Goal: Information Seeking & Learning: Understand process/instructions

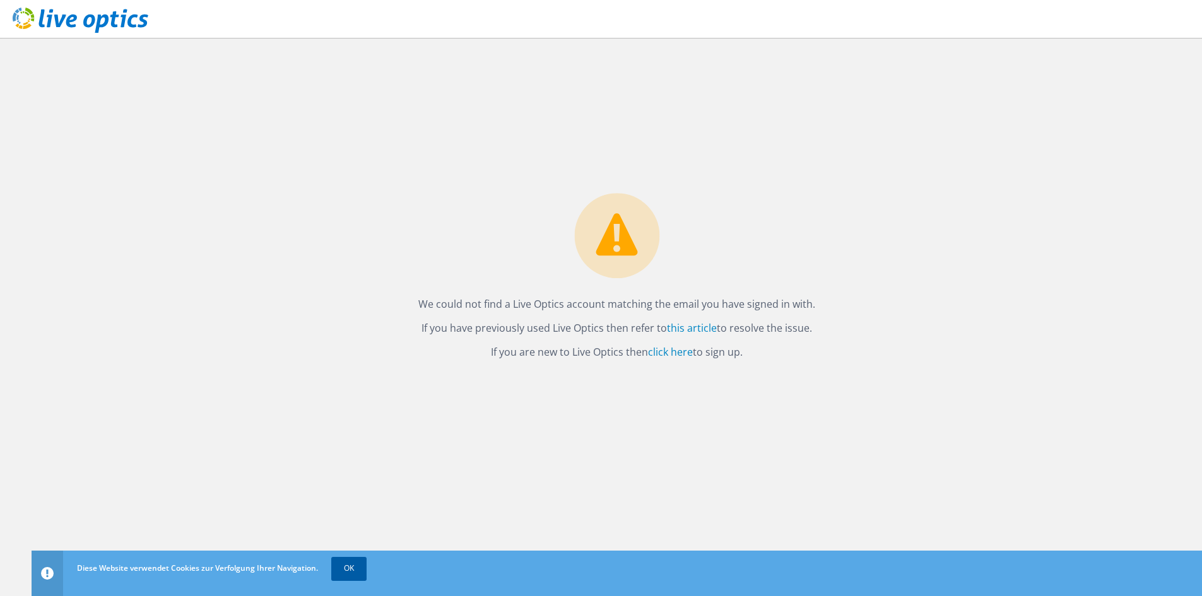
click at [361, 561] on link "OK" at bounding box center [348, 568] width 35 height 23
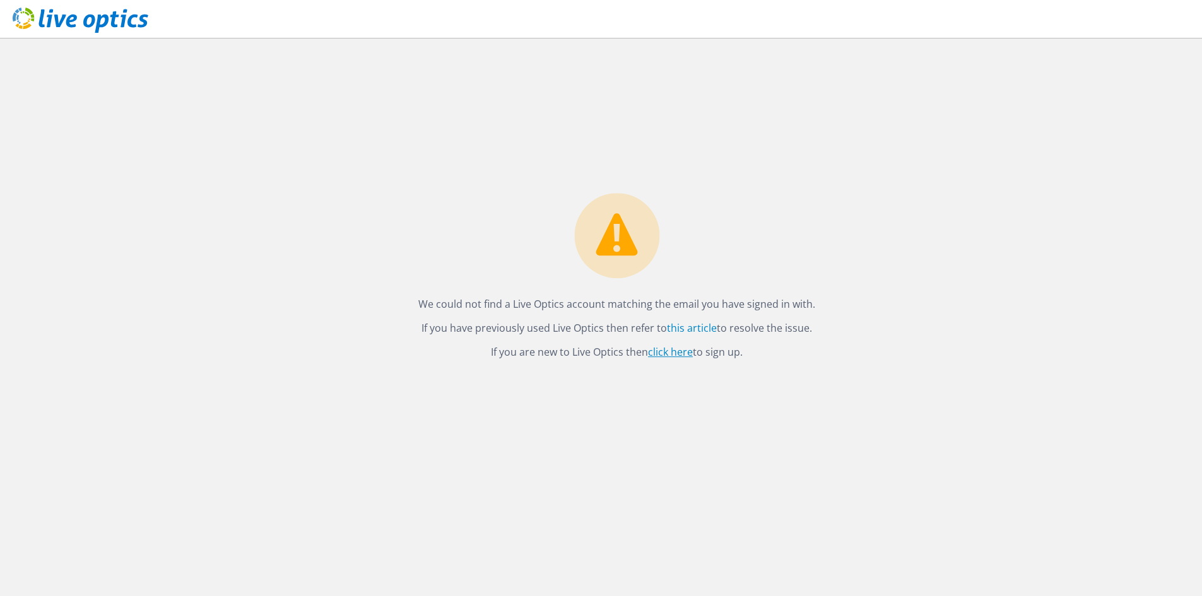
click at [674, 354] on link "click here" at bounding box center [670, 352] width 45 height 14
drag, startPoint x: 325, startPoint y: 438, endPoint x: 442, endPoint y: 330, distance: 159.3
click at [325, 438] on div "We could not find a Live Optics account matching the email you have signed in w…" at bounding box center [617, 317] width 1170 height 558
drag, startPoint x: 470, startPoint y: 303, endPoint x: 841, endPoint y: 301, distance: 371.5
click at [841, 301] on div "We could not find a Live Optics account matching the email you have signed in w…" at bounding box center [617, 317] width 1170 height 558
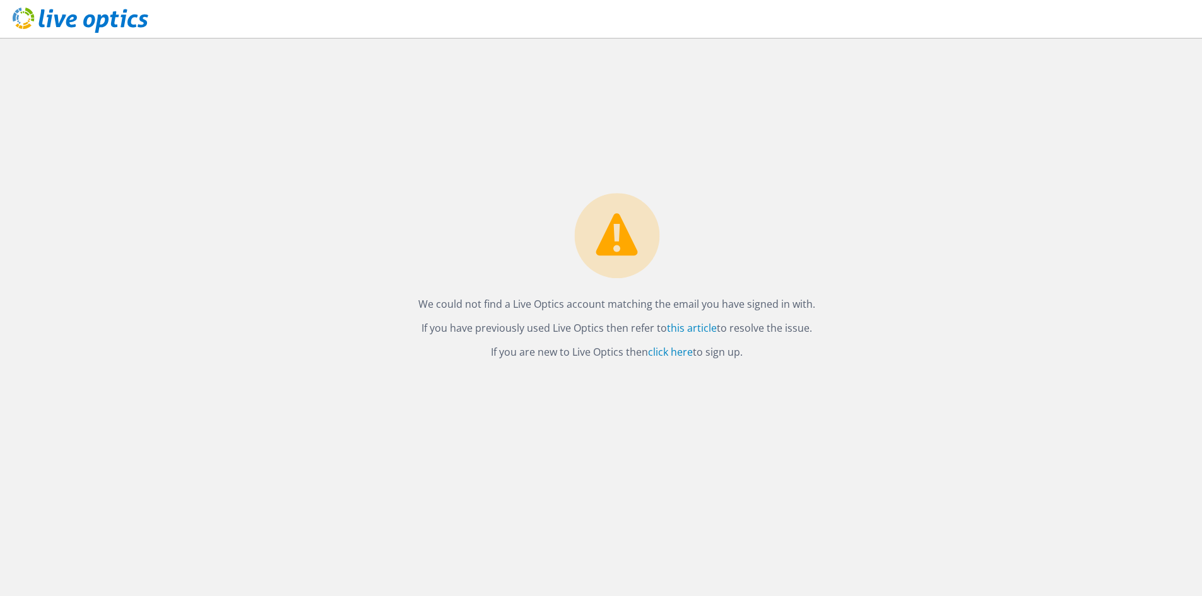
click at [826, 301] on div "We could not find a Live Optics account matching the email you have signed in w…" at bounding box center [617, 317] width 1170 height 558
click at [687, 349] on link "click here" at bounding box center [670, 352] width 45 height 14
drag, startPoint x: 418, startPoint y: 336, endPoint x: 674, endPoint y: 327, distance: 256.2
click at [674, 327] on div "We could not find a Live Optics account matching the email you have signed in w…" at bounding box center [617, 280] width 422 height 174
click at [895, 341] on div "We could not find a Live Optics account matching the email you have signed in w…" at bounding box center [617, 317] width 1170 height 558
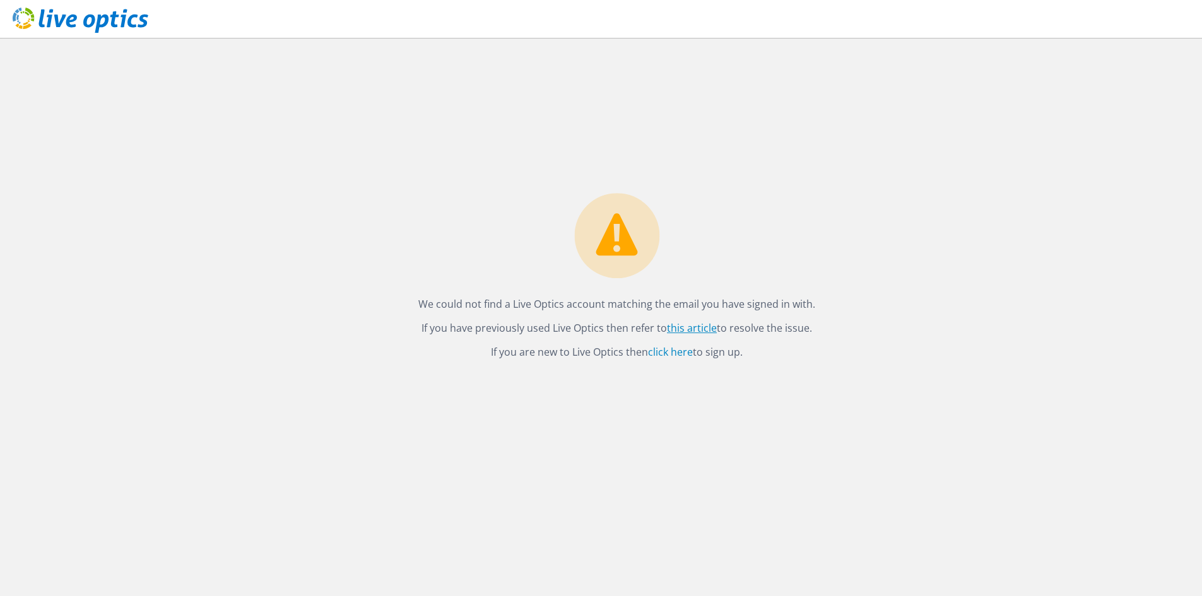
click at [682, 331] on link "this article" at bounding box center [692, 328] width 50 height 14
